Goal: Task Accomplishment & Management: Manage account settings

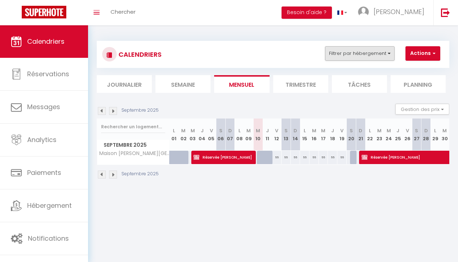
click at [361, 51] on button "Filtrer par hébergement" at bounding box center [360, 53] width 70 height 14
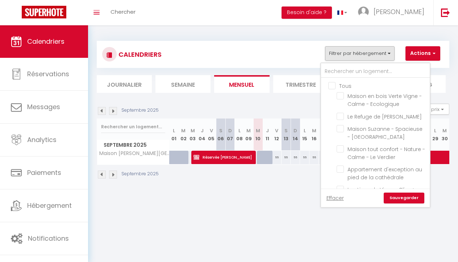
click at [332, 83] on input "Tous" at bounding box center [382, 85] width 109 height 7
checkbox input "true"
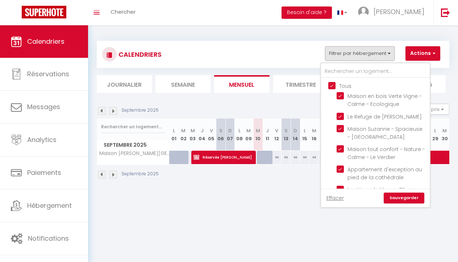
checkbox input "true"
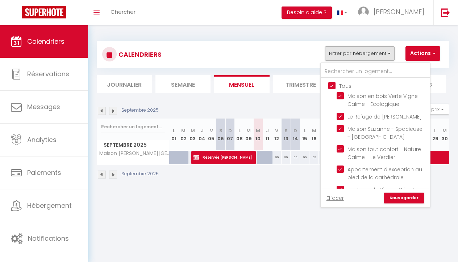
checkbox input "true"
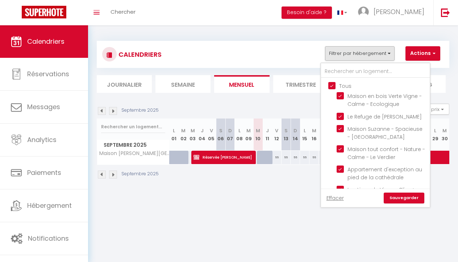
checkbox input "true"
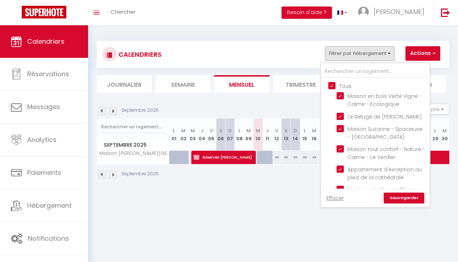
checkbox input "true"
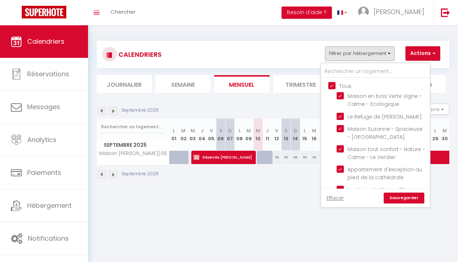
checkbox input "true"
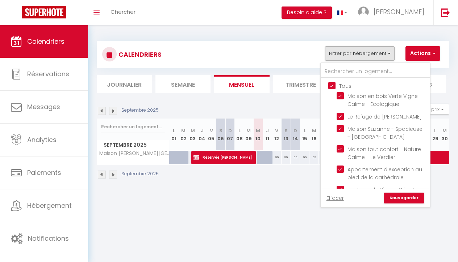
checkbox input "true"
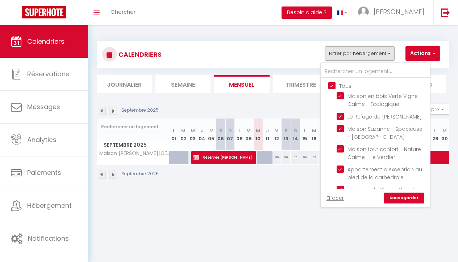
checkbox input "true"
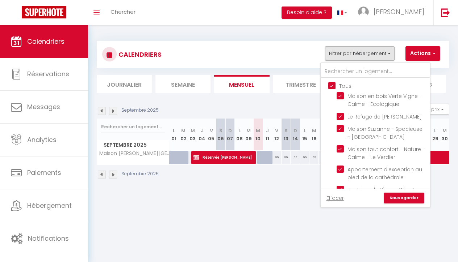
checkbox input "true"
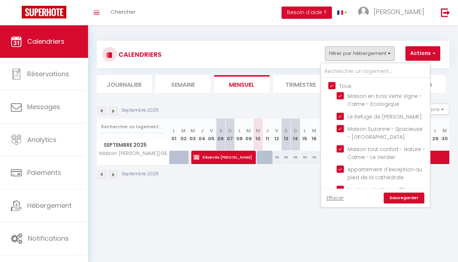
checkbox input "true"
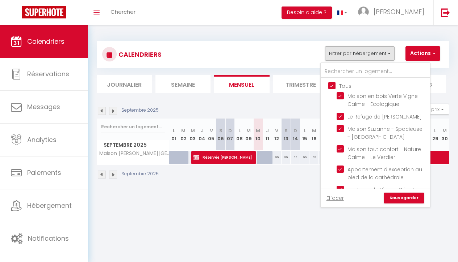
click at [332, 83] on input "Tous" at bounding box center [382, 85] width 109 height 7
checkbox input "false"
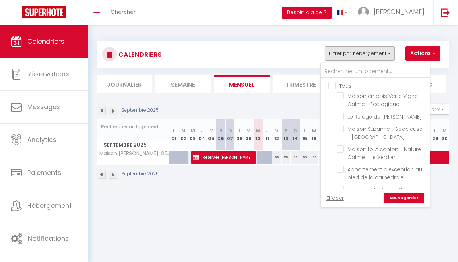
checkbox input "false"
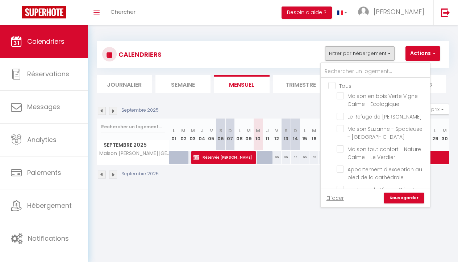
checkbox input "false"
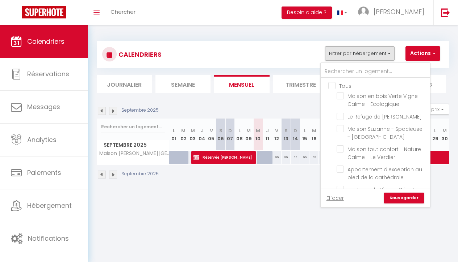
checkbox input "false"
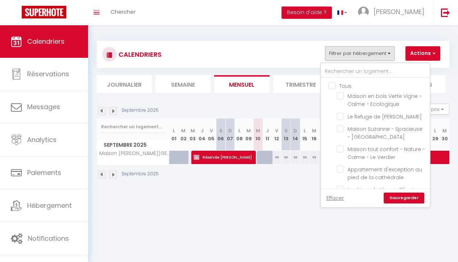
checkbox input "false"
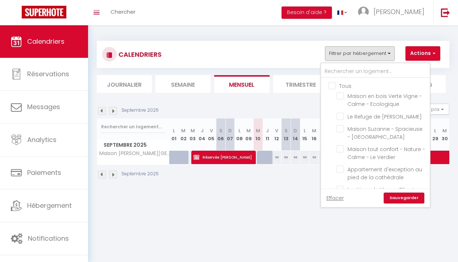
checkbox input "false"
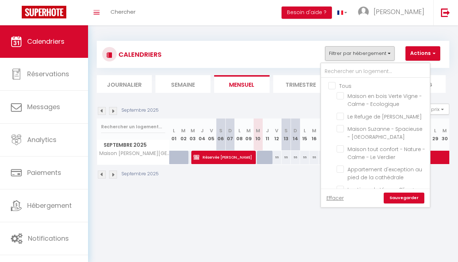
checkbox input "false"
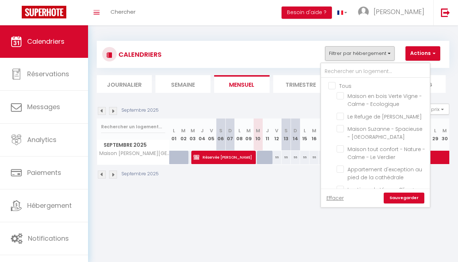
checkbox input "false"
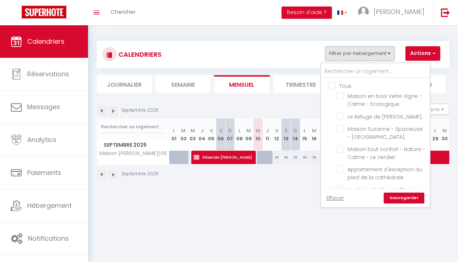
checkbox input "false"
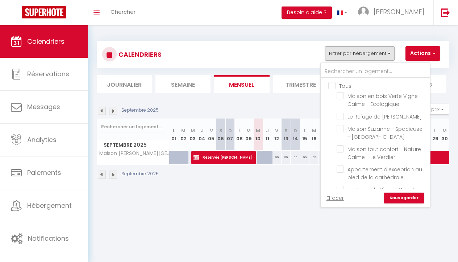
checkbox input "false"
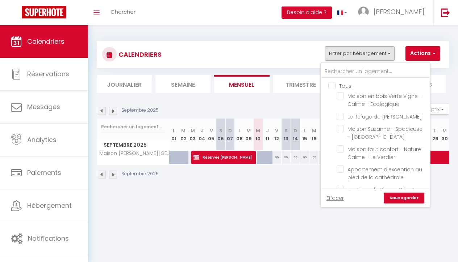
checkbox input "false"
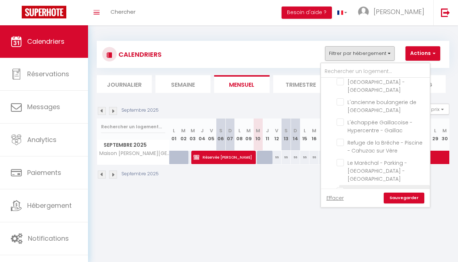
scroll to position [529, 0]
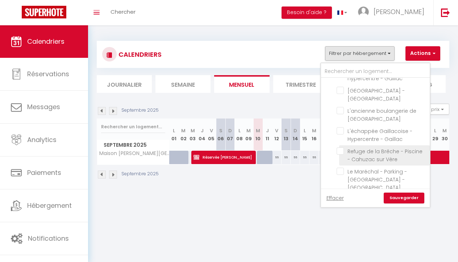
click at [340, 148] on input "Refuge de la Brêche - Piscine - Cahuzac sur Vère" at bounding box center [381, 151] width 91 height 7
checkbox input "true"
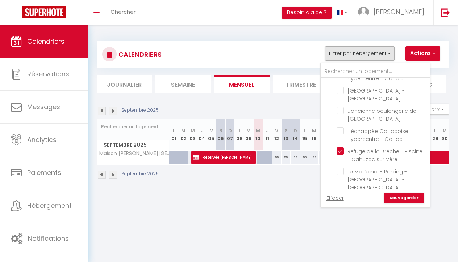
click at [396, 197] on link "Sauvegarder" at bounding box center [403, 198] width 41 height 11
select select
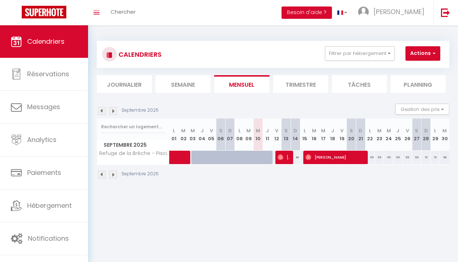
click at [296, 157] on div "60" at bounding box center [294, 157] width 9 height 13
type input "60"
select select "1"
type input "Dim 14 Septembre 2025"
type input "Lun 15 Septembre 2025"
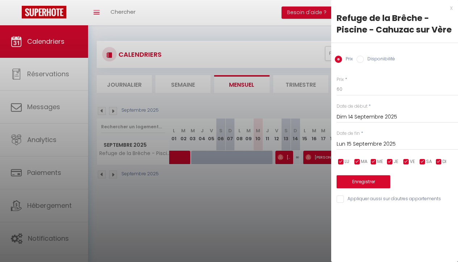
click at [377, 58] on label "Disponibilité" at bounding box center [378, 60] width 31 height 8
click at [363, 58] on input "Disponibilité" at bounding box center [359, 59] width 7 height 7
radio input "true"
radio input "false"
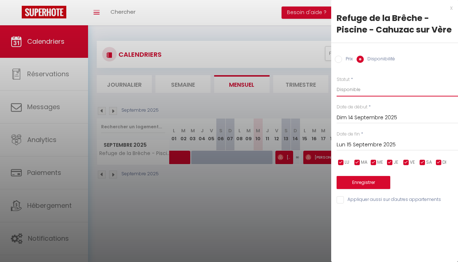
select select "0"
click at [366, 180] on button "Enregistrer" at bounding box center [363, 182] width 54 height 13
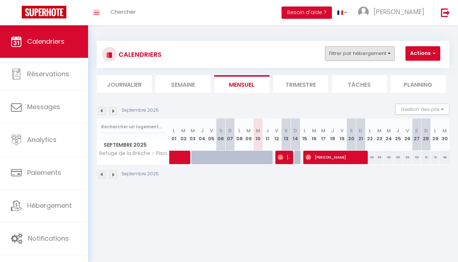
click at [367, 59] on button "Filtrer par hébergement" at bounding box center [360, 53] width 70 height 14
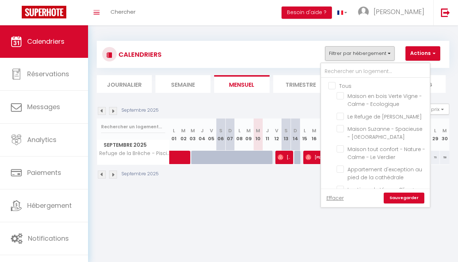
click at [333, 84] on input "Tous" at bounding box center [382, 85] width 109 height 7
checkbox input "true"
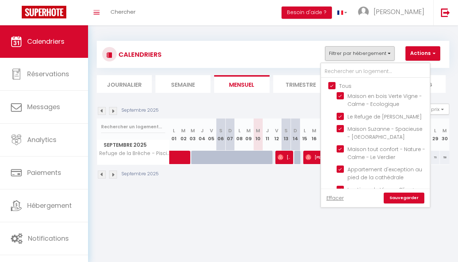
checkbox input "true"
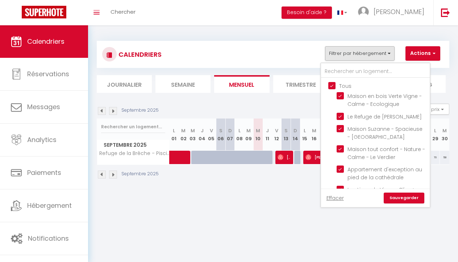
checkbox input "true"
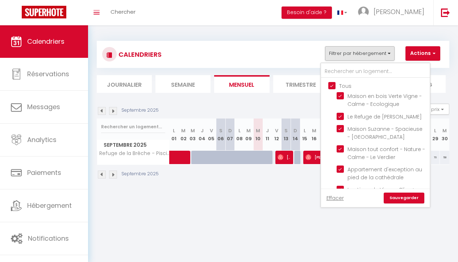
checkbox input "true"
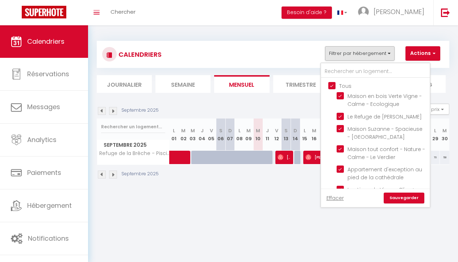
checkbox input "true"
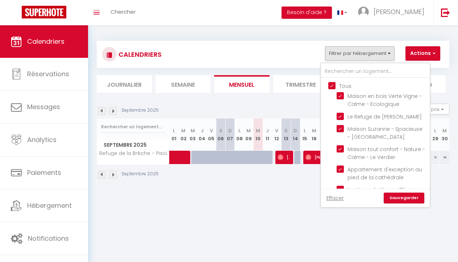
checkbox input "true"
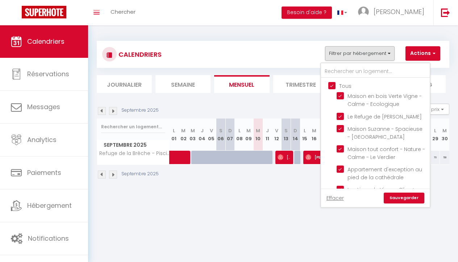
checkbox input "true"
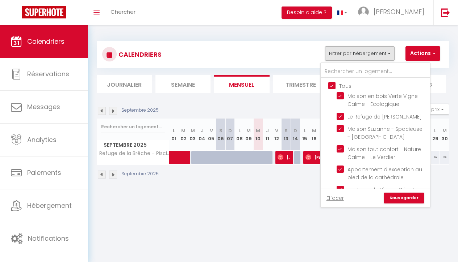
checkbox input "true"
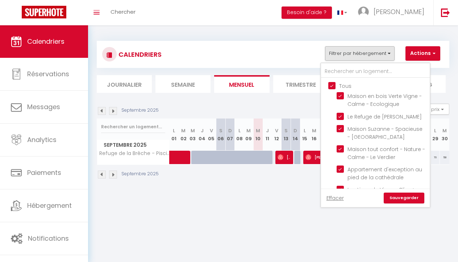
checkbox input "true"
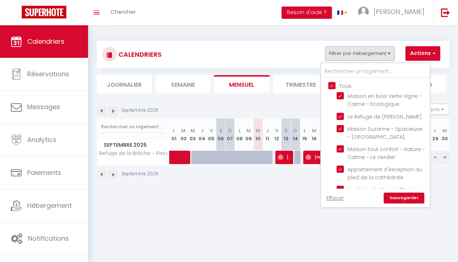
checkbox input "true"
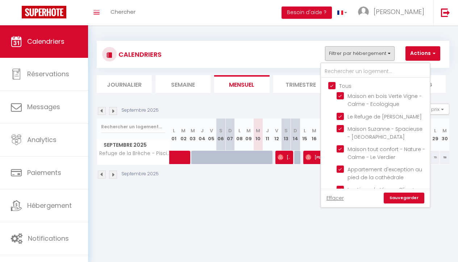
click at [333, 84] on input "Tous" at bounding box center [382, 85] width 109 height 7
checkbox input "false"
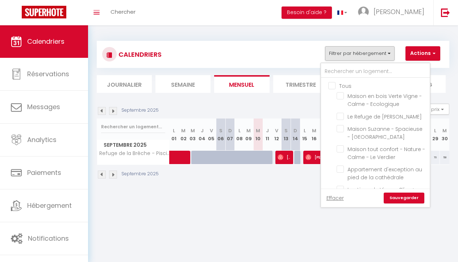
checkbox input "false"
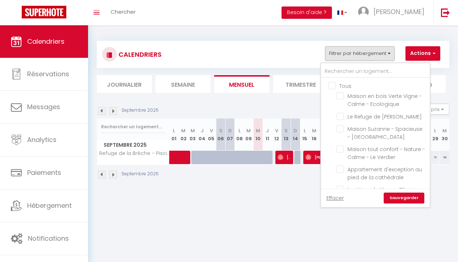
checkbox input "false"
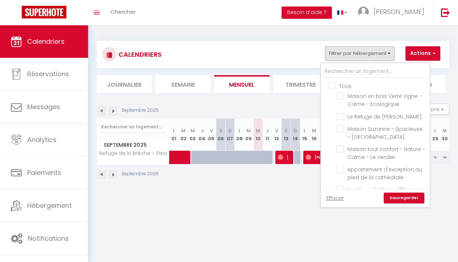
checkbox input "false"
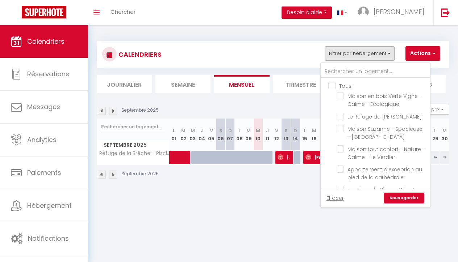
checkbox input "false"
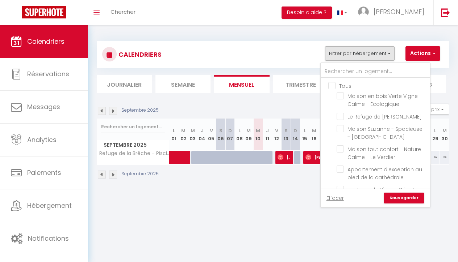
checkbox input "false"
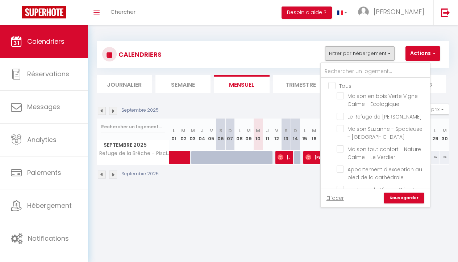
checkbox input "false"
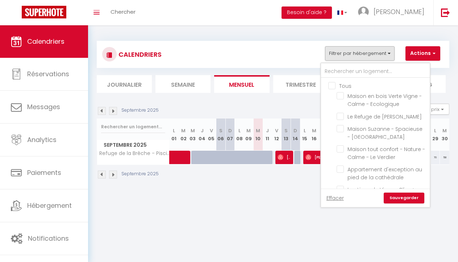
checkbox input "false"
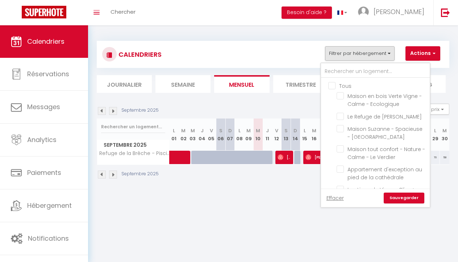
checkbox input "false"
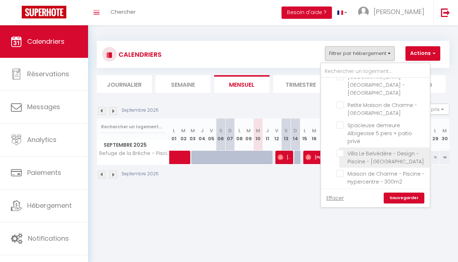
scroll to position [276, 0]
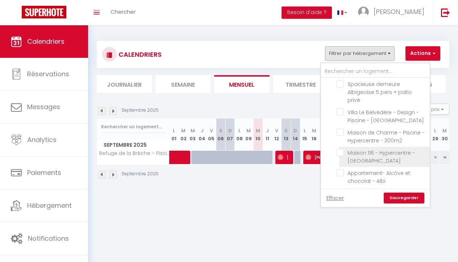
click at [337, 149] on input "Maison 116 - Hypercentre - [GEOGRAPHIC_DATA]" at bounding box center [381, 152] width 91 height 7
click at [410, 200] on link "Sauvegarder" at bounding box center [403, 198] width 41 height 11
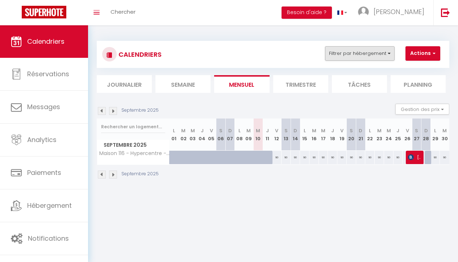
click at [333, 54] on button "Filtrer par hébergement" at bounding box center [360, 53] width 70 height 14
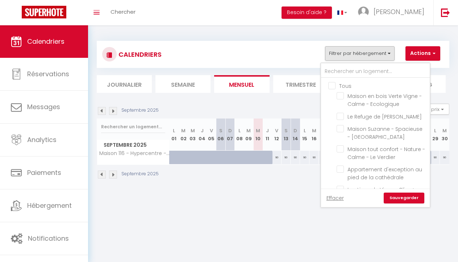
click at [331, 83] on input "Tous" at bounding box center [382, 85] width 109 height 7
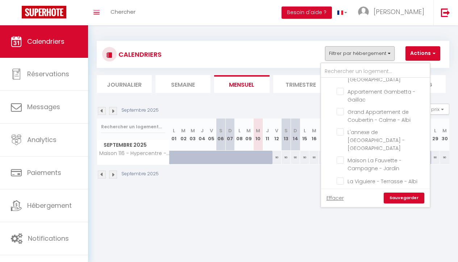
scroll to position [719, 0]
click at [340, 210] on input "Château Soules - Piscine - Lac - Calme" at bounding box center [381, 213] width 91 height 7
click at [399, 199] on link "Sauvegarder" at bounding box center [403, 198] width 41 height 11
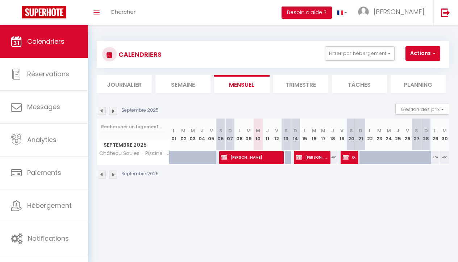
click at [316, 157] on span "[PERSON_NAME]" at bounding box center [311, 158] width 31 height 14
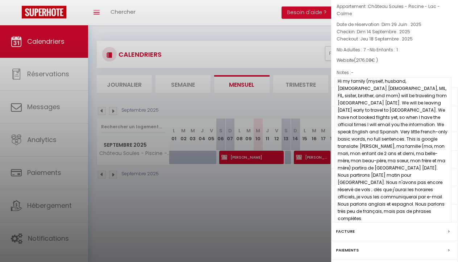
scroll to position [28, 0]
